Goal: Task Accomplishment & Management: Use online tool/utility

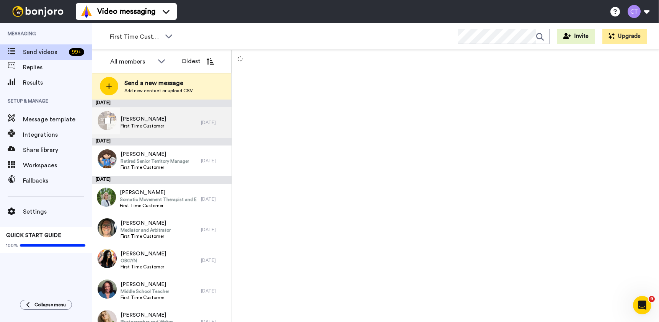
click at [183, 126] on div "Jackie MacDonald First Time Customer" at bounding box center [146, 122] width 109 height 31
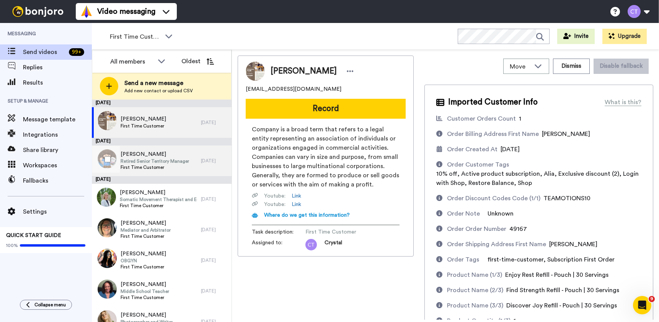
click at [176, 167] on span "First Time Customer" at bounding box center [155, 167] width 69 height 6
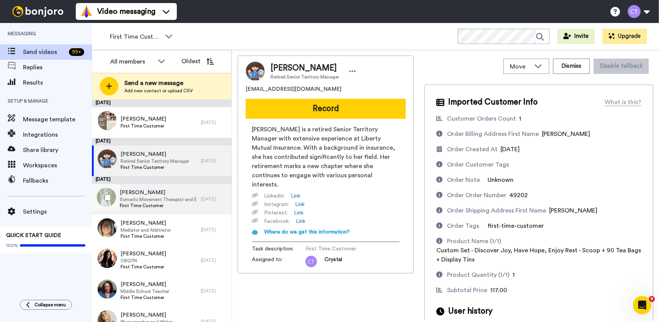
click at [176, 207] on span "First Time Customer" at bounding box center [158, 206] width 77 height 6
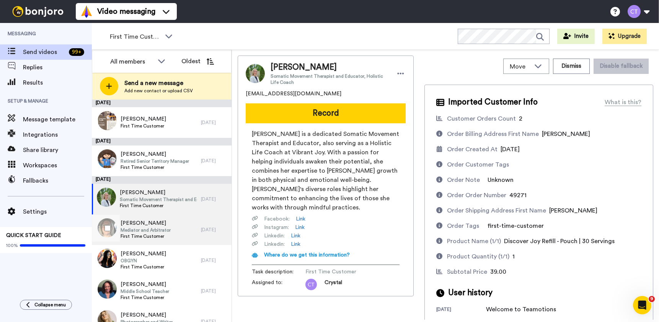
click at [180, 233] on div "Patricia Gillette Mediator and Arbitrator First Time Customer" at bounding box center [146, 229] width 109 height 31
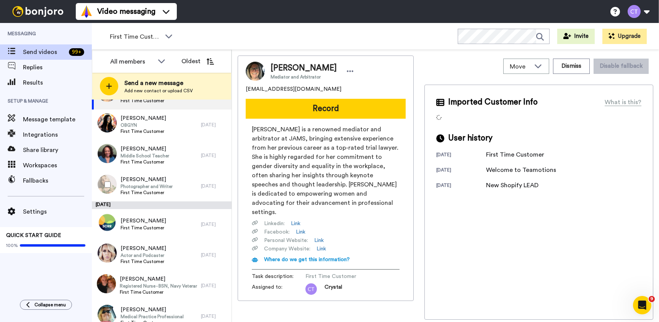
scroll to position [97, 0]
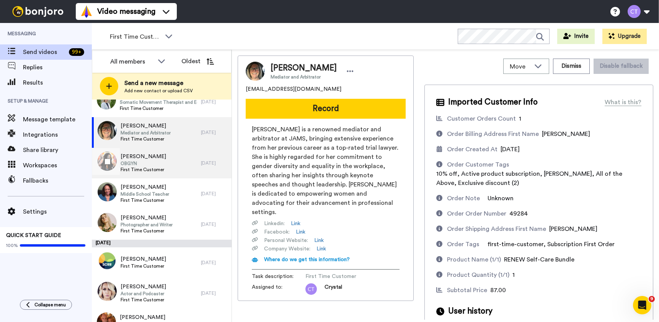
click at [179, 163] on div "Amy Houser OBGYN First Time Customer" at bounding box center [146, 163] width 109 height 31
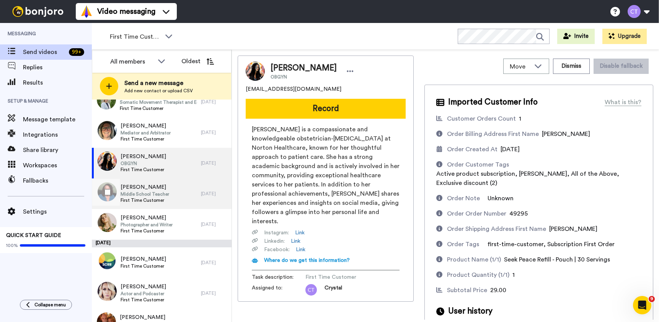
click at [181, 192] on div "Nicol Nicholas-Mobley Middle School Teacher First Time Customer" at bounding box center [146, 193] width 109 height 31
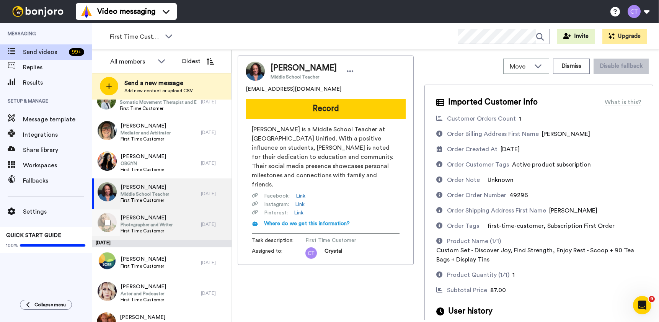
click at [183, 229] on div "Jenni Johnson Photographer and Writer First Time Customer" at bounding box center [146, 224] width 109 height 31
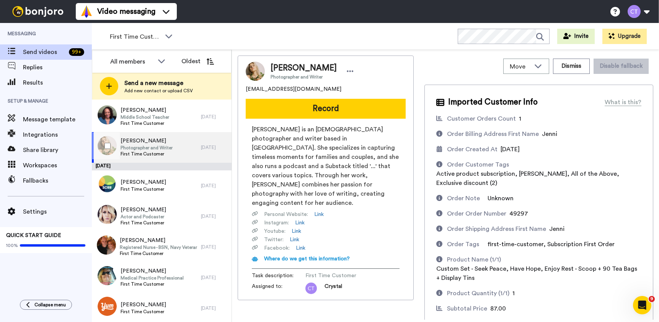
scroll to position [201, 0]
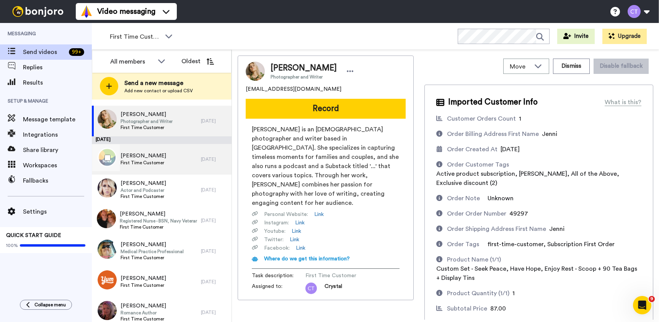
click at [168, 163] on div "Doris Ott First Time Customer" at bounding box center [146, 159] width 109 height 31
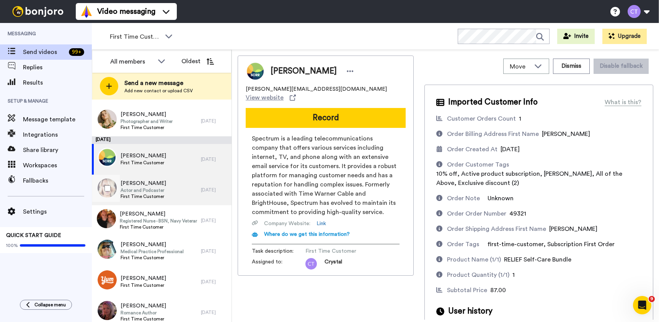
click at [168, 190] on div "Colleen Doyle Actor and Podcaster First Time Customer" at bounding box center [146, 190] width 109 height 31
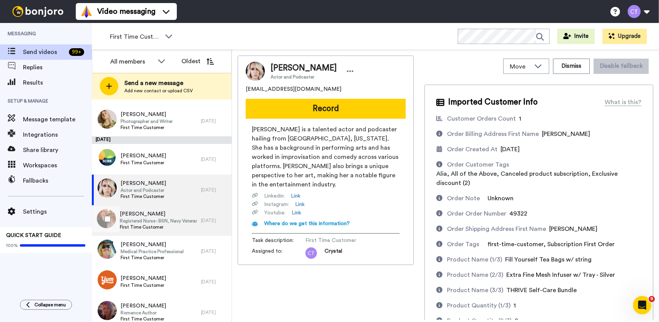
click at [170, 223] on span "Registered Nurse - BSN, Navy Veteran, Military Spouse" at bounding box center [158, 221] width 77 height 6
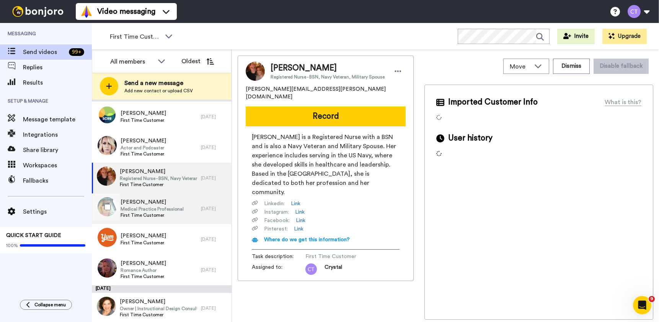
scroll to position [243, 0]
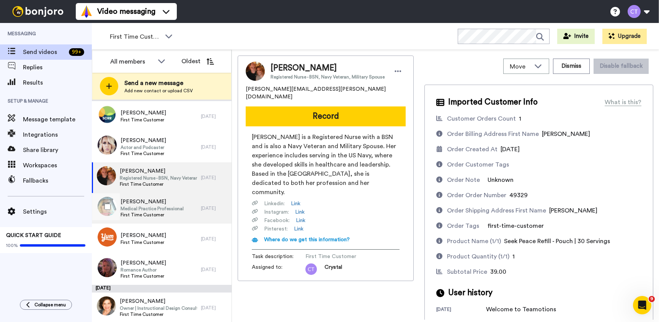
click at [180, 216] on span "First Time Customer" at bounding box center [152, 215] width 63 height 6
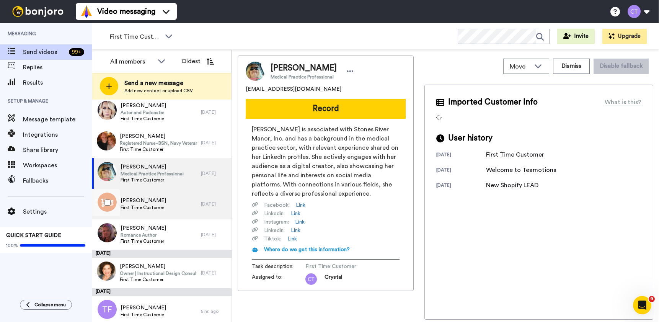
scroll to position [279, 0]
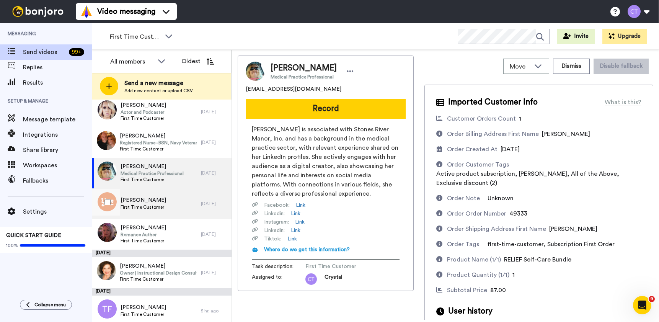
click at [186, 209] on div "Kerry Foster First Time Customer" at bounding box center [146, 203] width 109 height 31
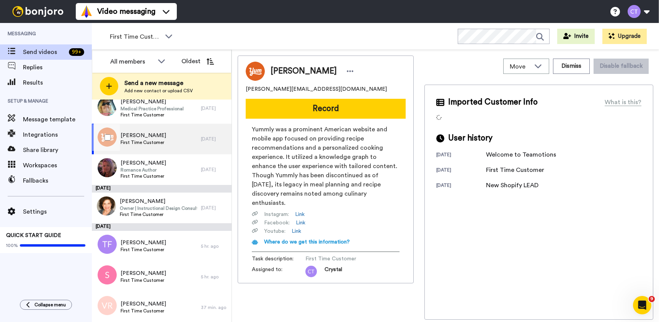
scroll to position [344, 0]
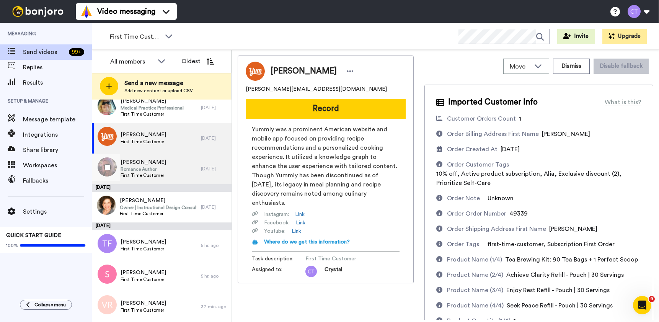
click at [177, 176] on div "Dawn Darling Romance Author First Time Customer" at bounding box center [146, 169] width 109 height 31
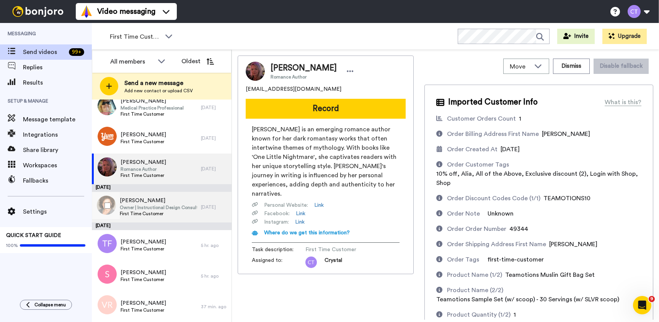
click at [178, 216] on span "First Time Customer" at bounding box center [158, 214] width 77 height 6
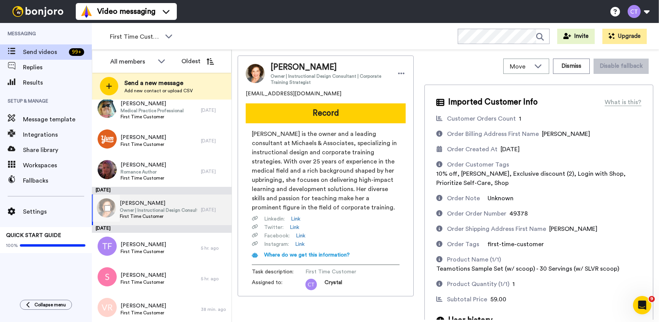
scroll to position [341, 0]
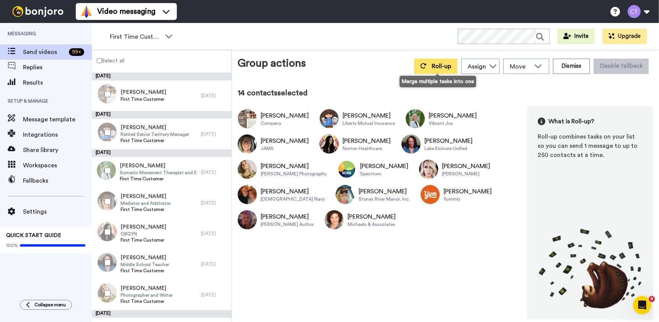
click at [442, 69] on span "Roll-up" at bounding box center [442, 66] width 20 height 6
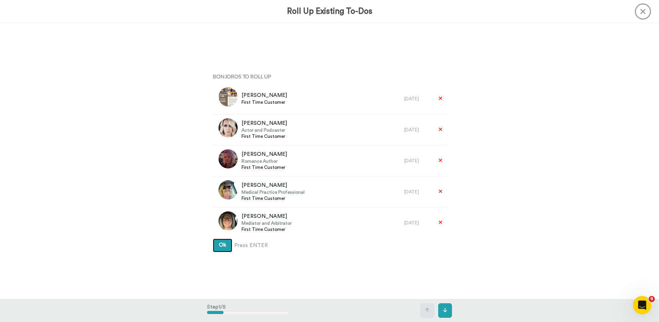
click at [222, 245] on span "Ok" at bounding box center [222, 244] width 7 height 5
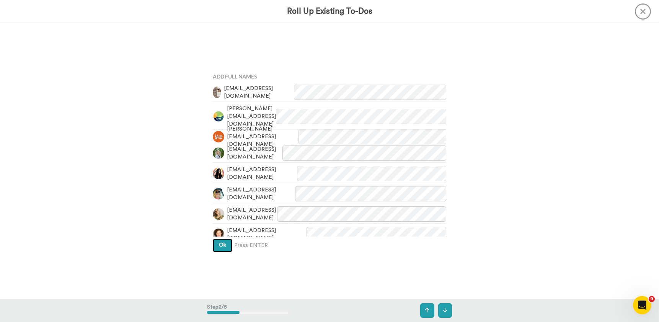
click at [220, 250] on button "Ok" at bounding box center [223, 245] width 20 height 14
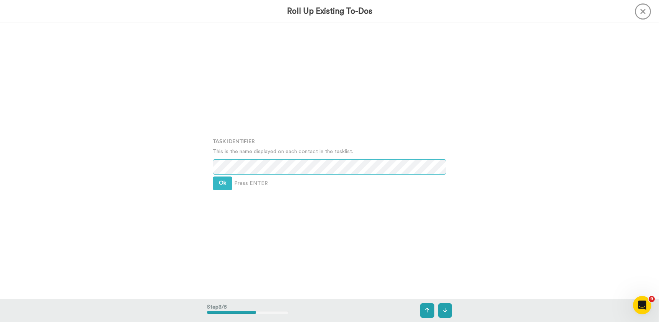
scroll to position [552, 0]
click at [224, 187] on button "Ok" at bounding box center [223, 182] width 20 height 14
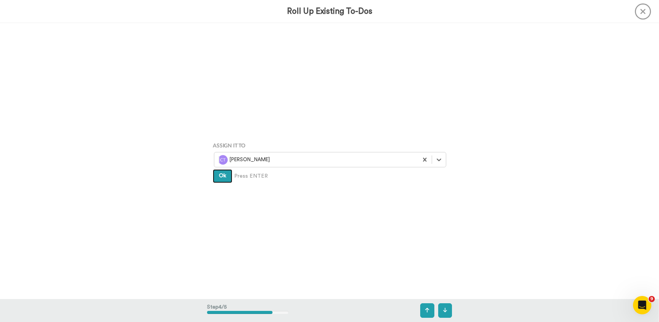
click at [220, 177] on span "Ok" at bounding box center [222, 175] width 7 height 5
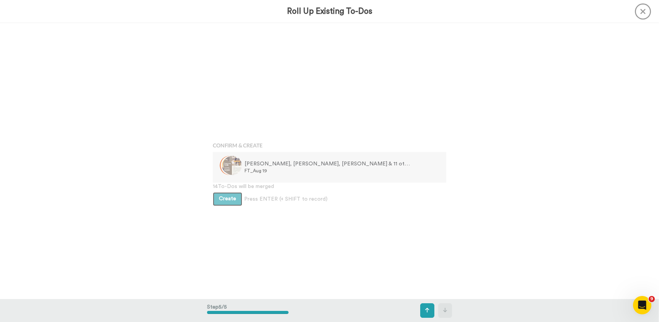
scroll to position [1104, 0]
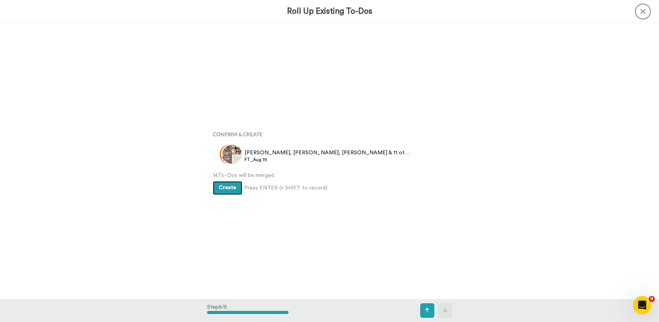
click at [224, 188] on span "Create" at bounding box center [227, 187] width 17 height 5
